Goal: Leave review/rating: Leave review/rating

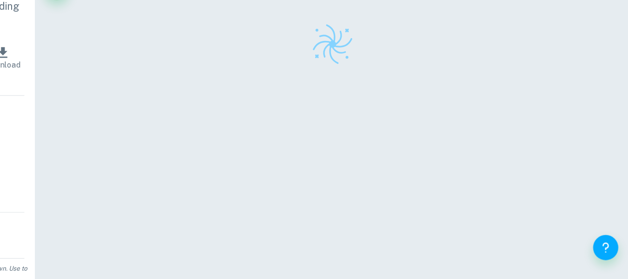
checkbox input "true"
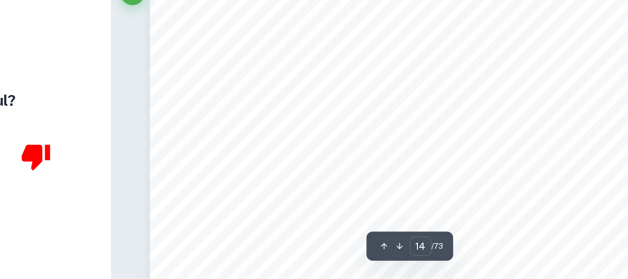
scroll to position [7335, 0]
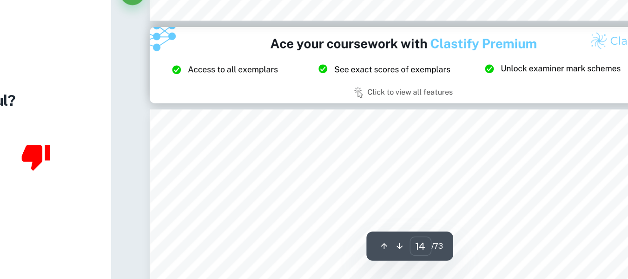
type input "15"
